Goal: Communication & Community: Participate in discussion

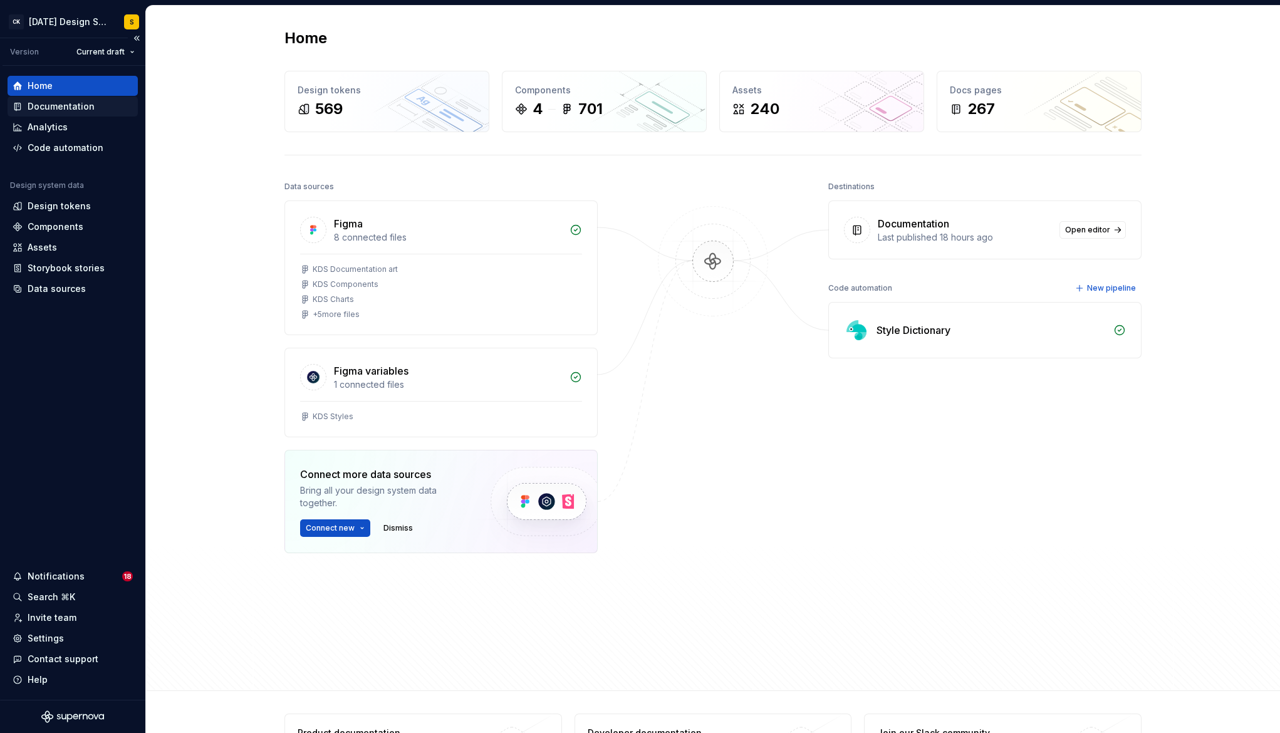
click at [80, 109] on div "Documentation" at bounding box center [61, 106] width 67 height 13
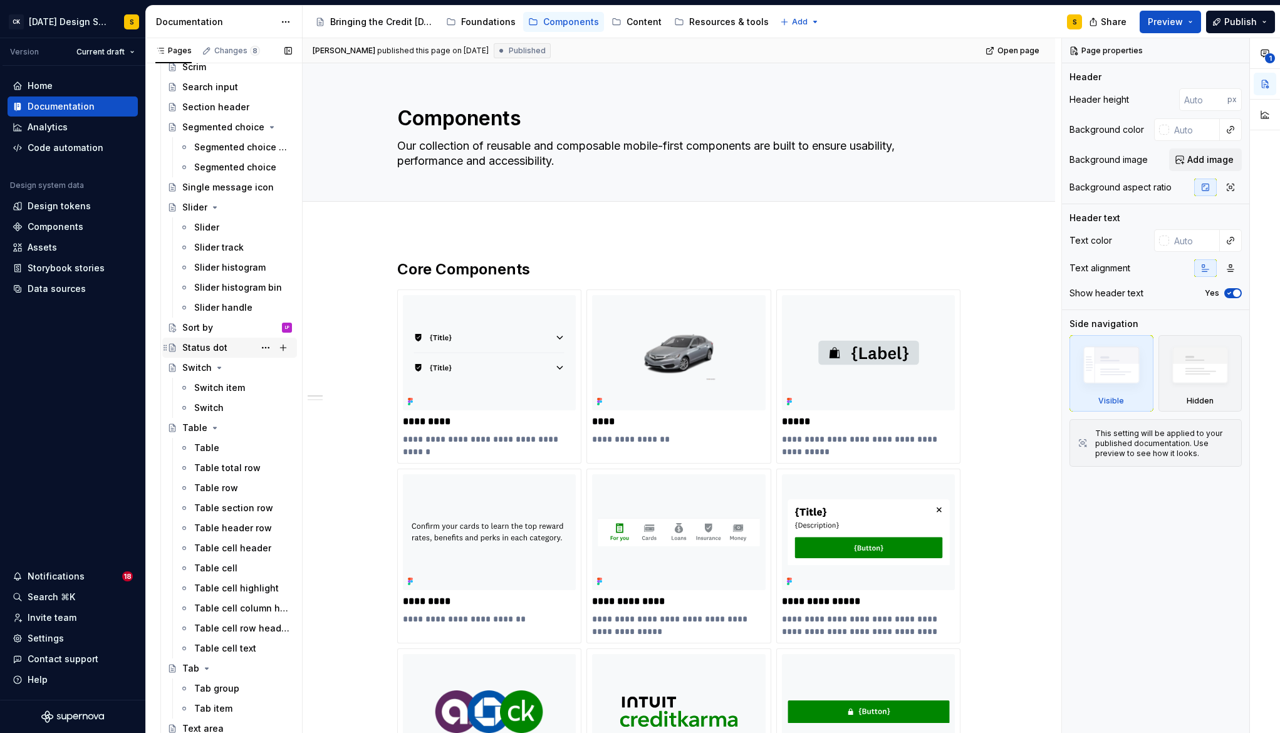
scroll to position [2154, 0]
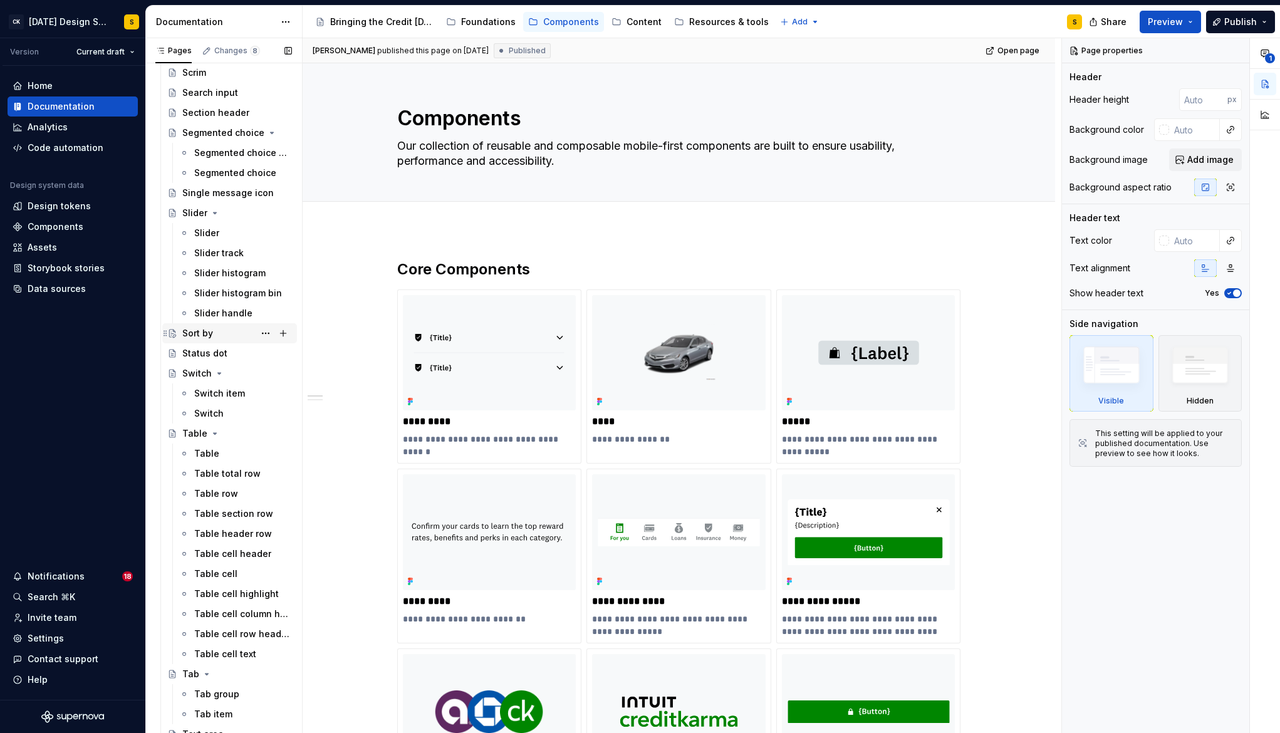
click at [207, 335] on div "Sort by" at bounding box center [197, 333] width 31 height 13
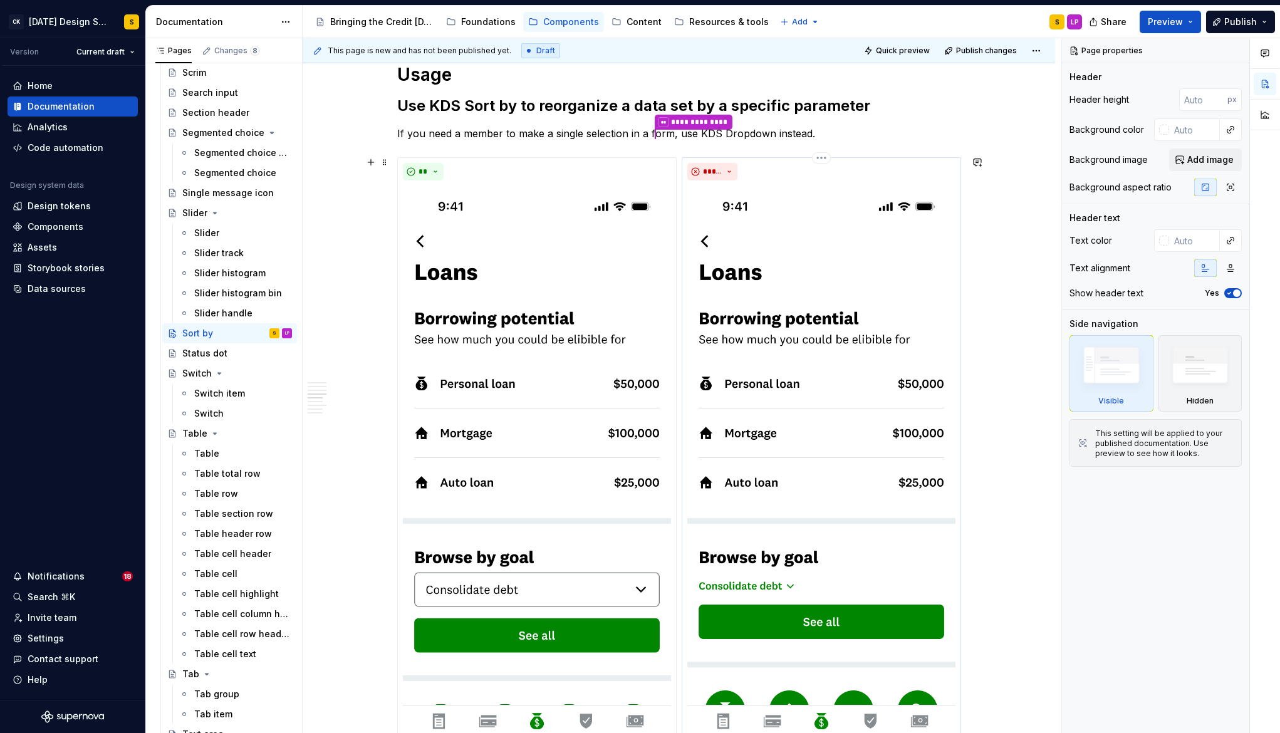
scroll to position [1199, 0]
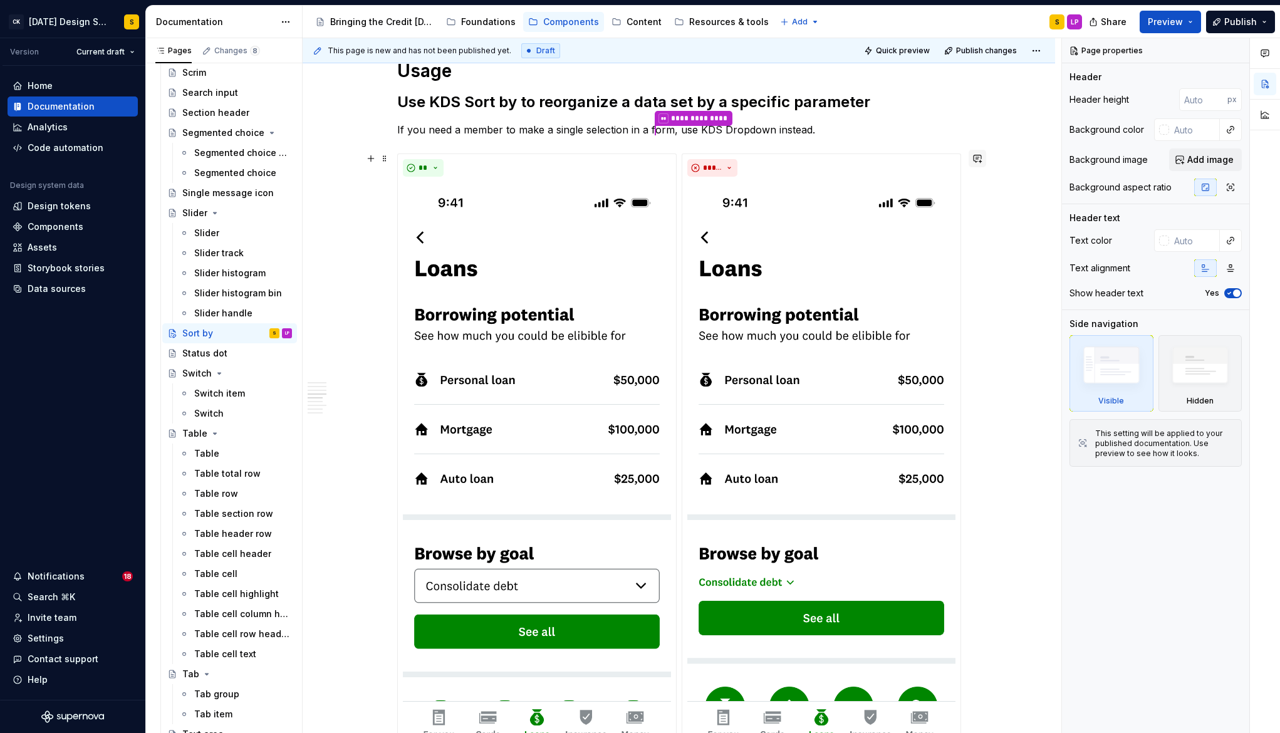
type textarea "*"
click at [983, 159] on button "button" at bounding box center [978, 159] width 18 height 18
click at [974, 209] on icon "Send" at bounding box center [975, 212] width 13 height 13
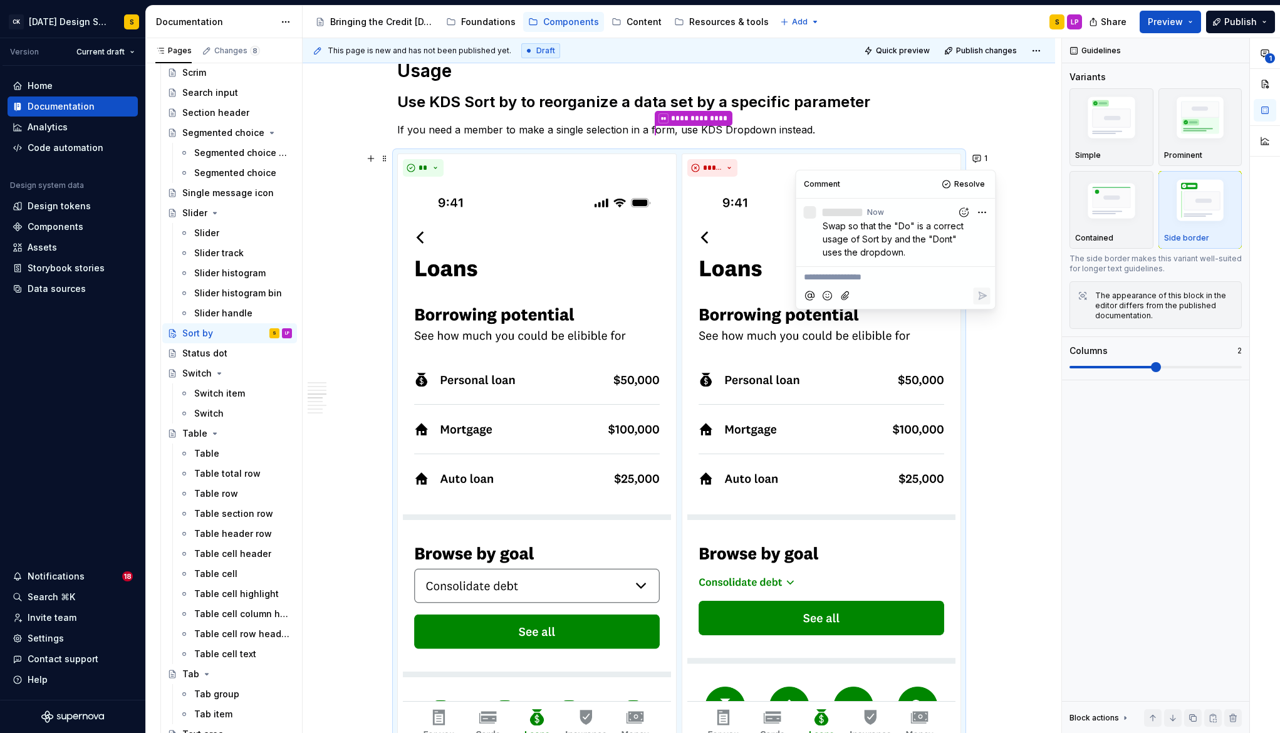
type textarea "*"
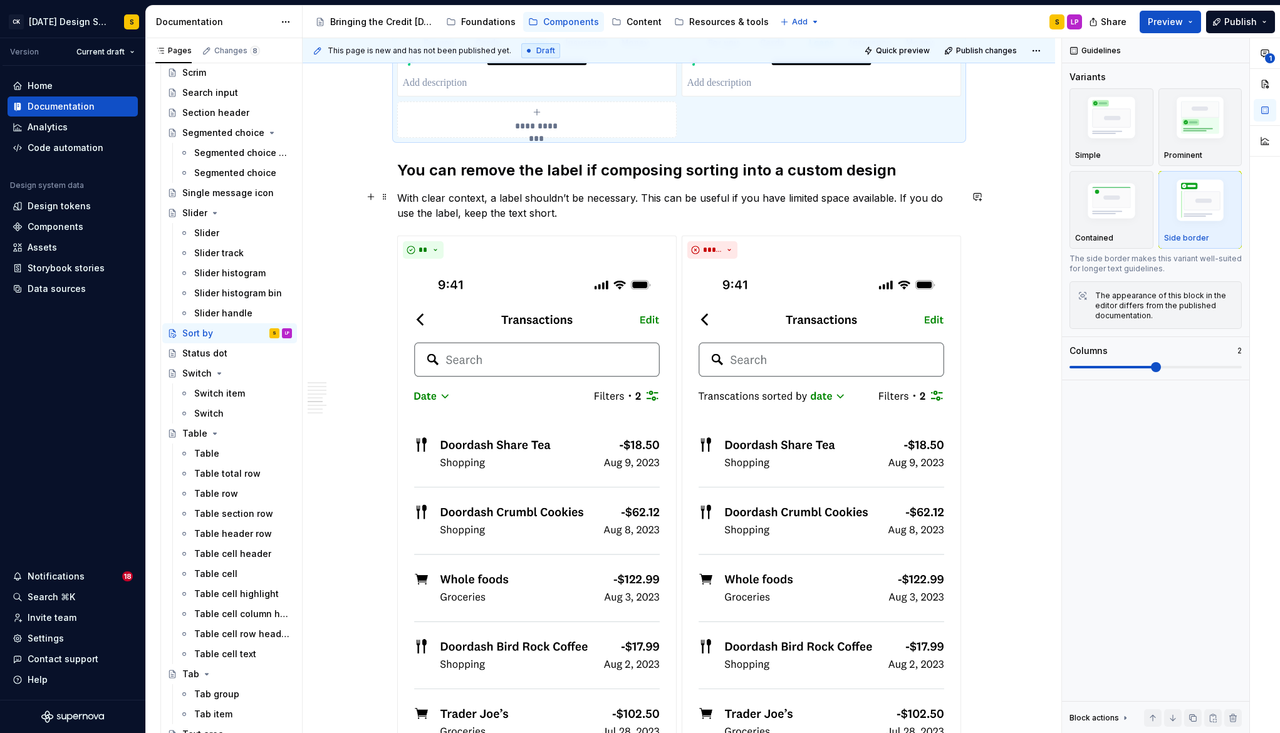
scroll to position [1893, 0]
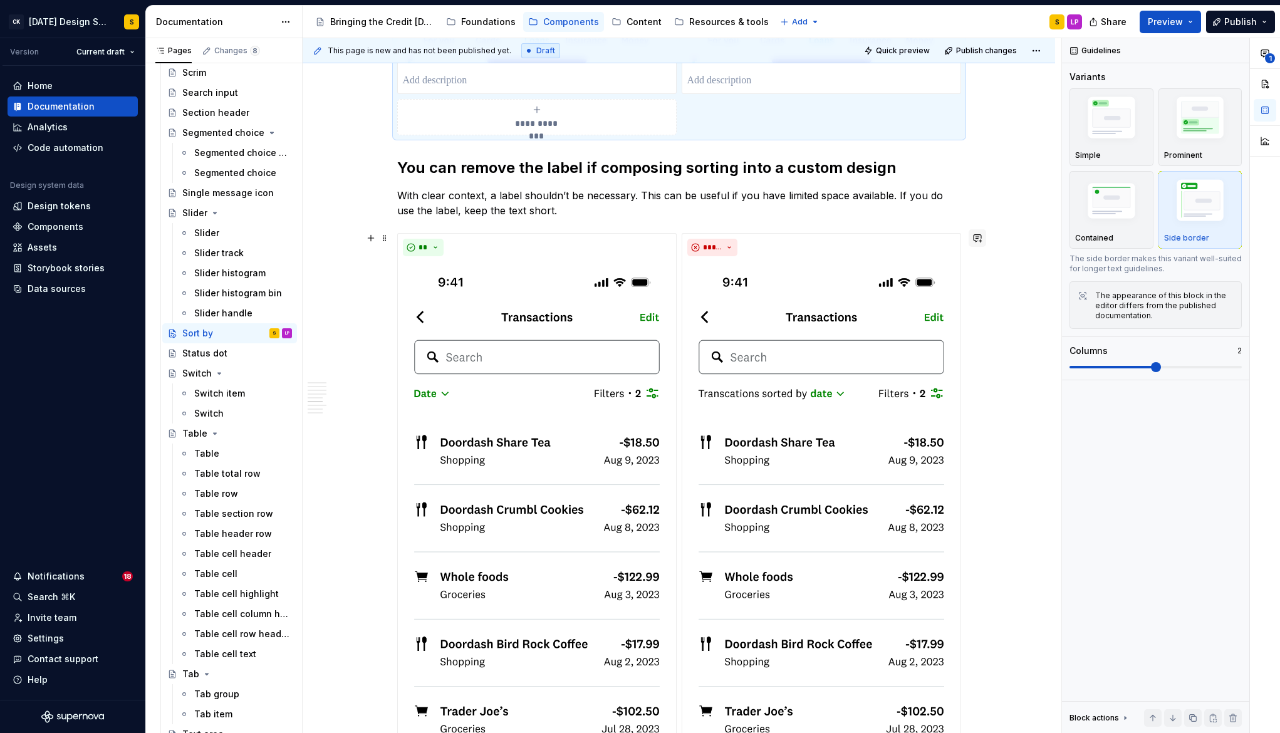
click at [982, 242] on button "button" at bounding box center [978, 238] width 18 height 18
click at [970, 333] on icon "Send" at bounding box center [975, 336] width 13 height 13
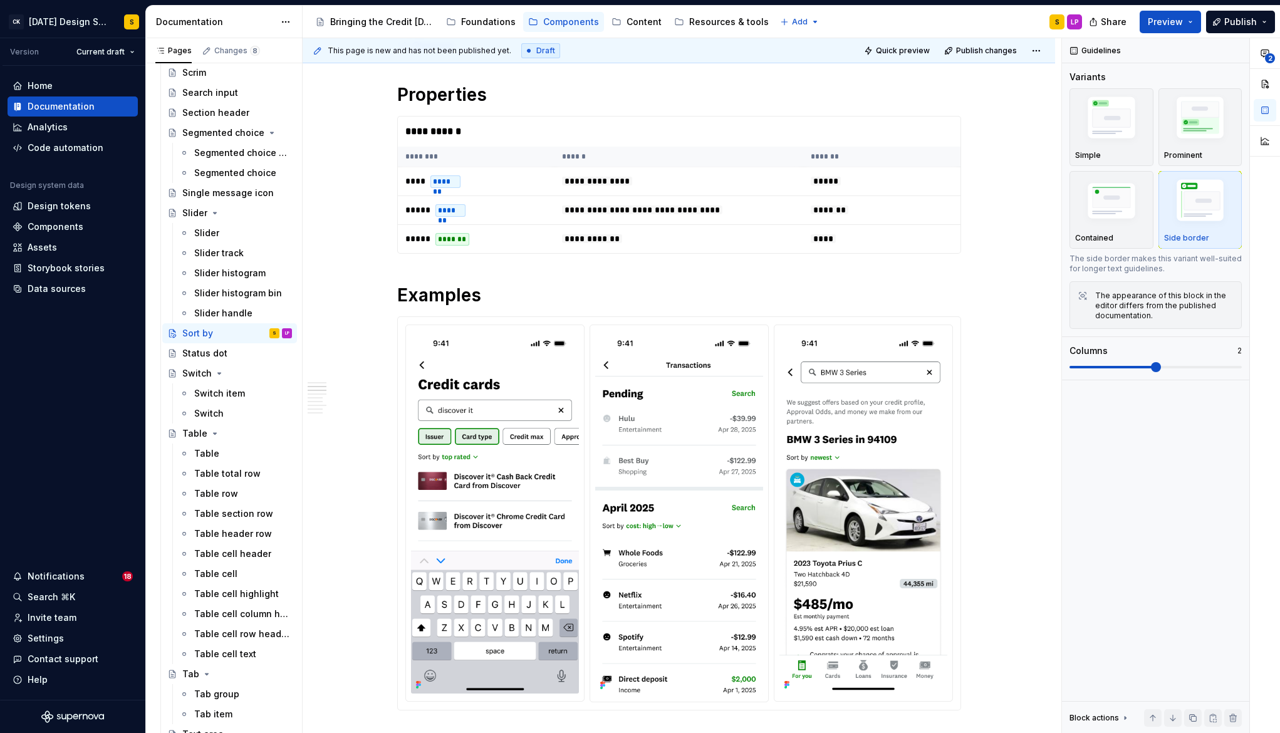
scroll to position [2154, 0]
type textarea "*"
